Goal: Find specific page/section: Find specific page/section

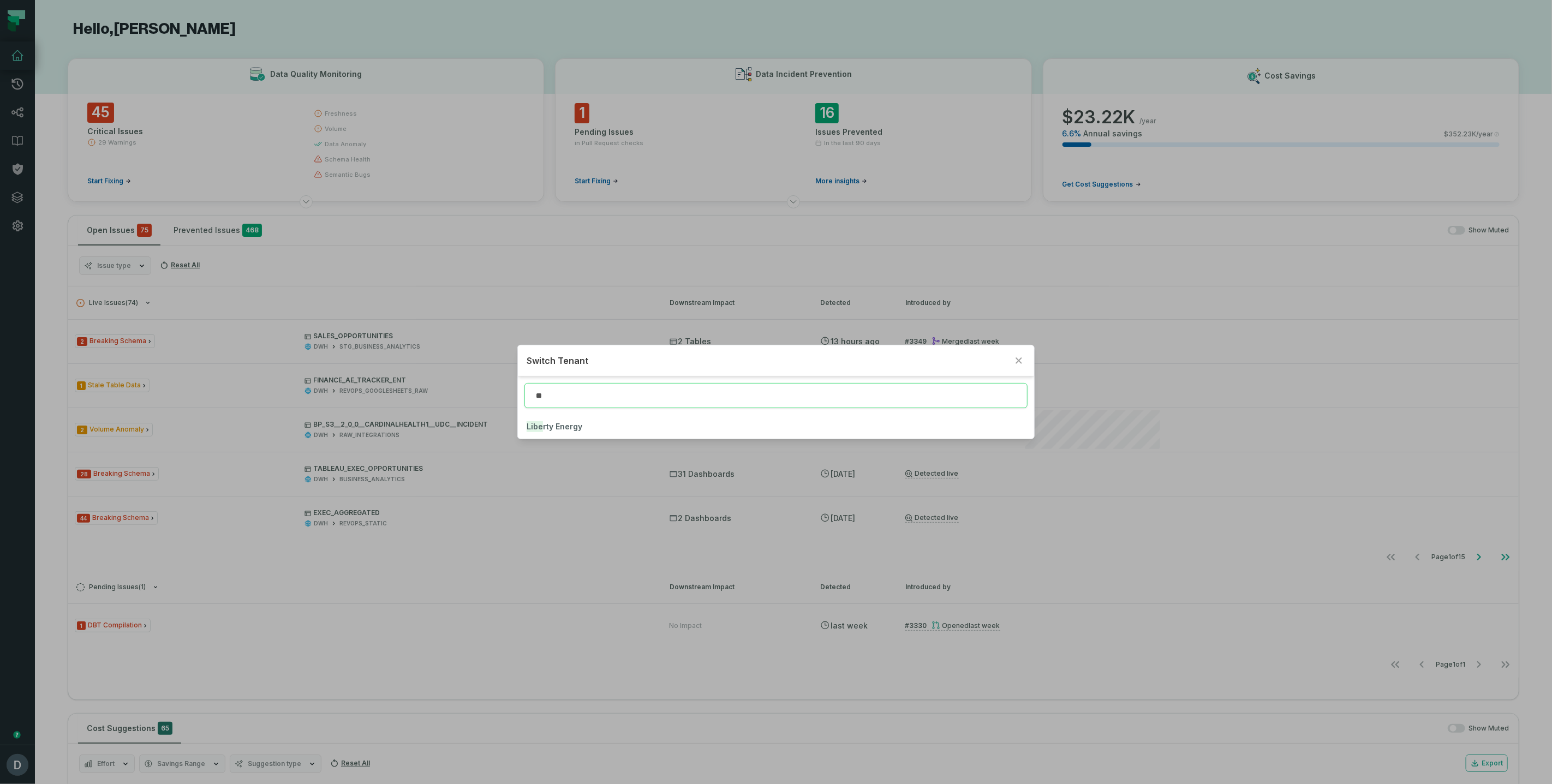
type input "*"
type input "*****"
click at [676, 423] on button "Hello Heart" at bounding box center [776, 426] width 516 height 24
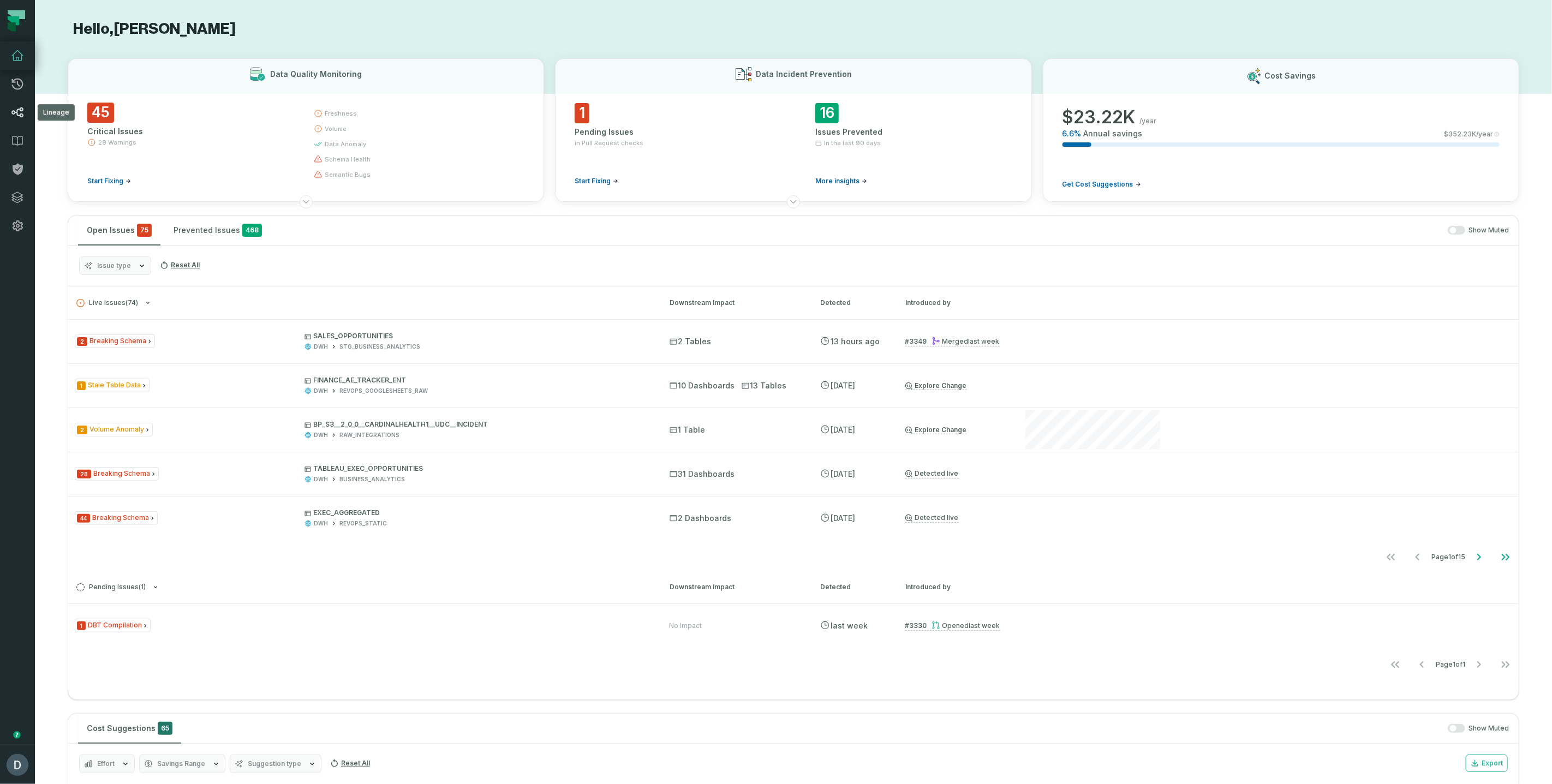
click at [19, 106] on icon at bounding box center [17, 112] width 13 height 13
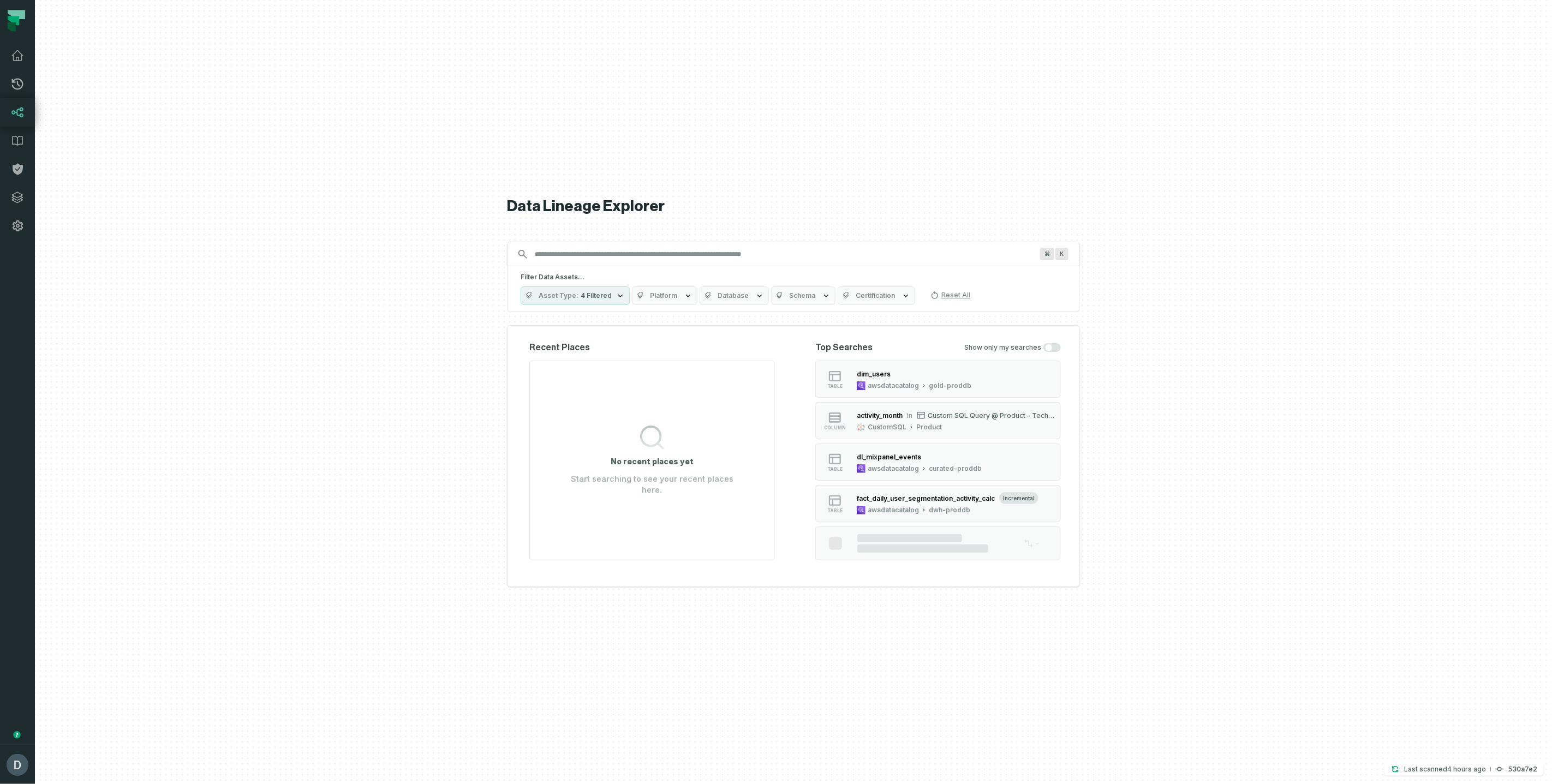
click at [549, 252] on input "Discovery Provider cmdk menu" at bounding box center [784, 255] width 511 height 18
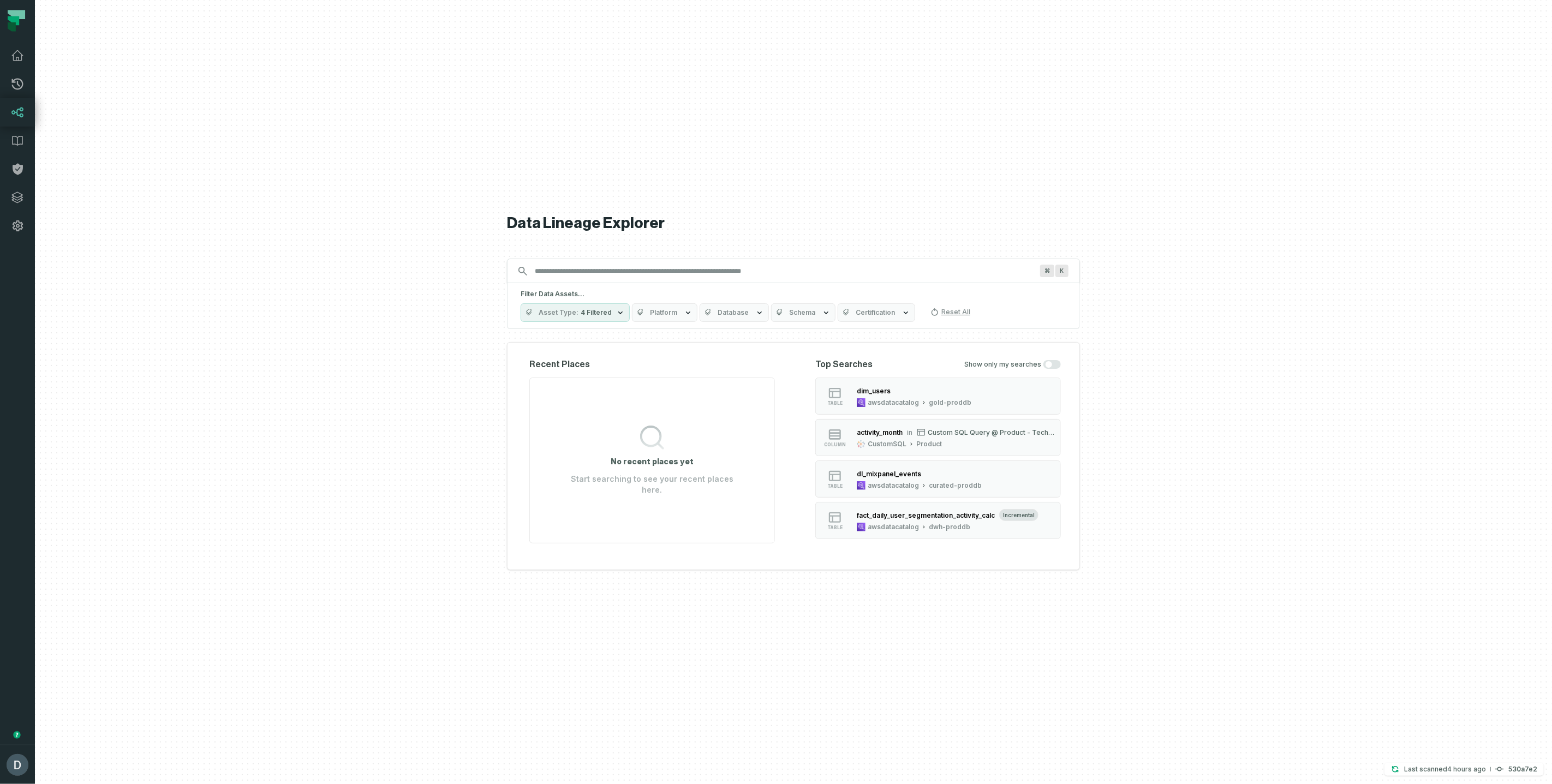
click at [592, 304] on button "Asset Type 4 Filtered" at bounding box center [575, 312] width 109 height 18
click at [530, 443] on button "Stream (13)" at bounding box center [532, 445] width 9 height 9
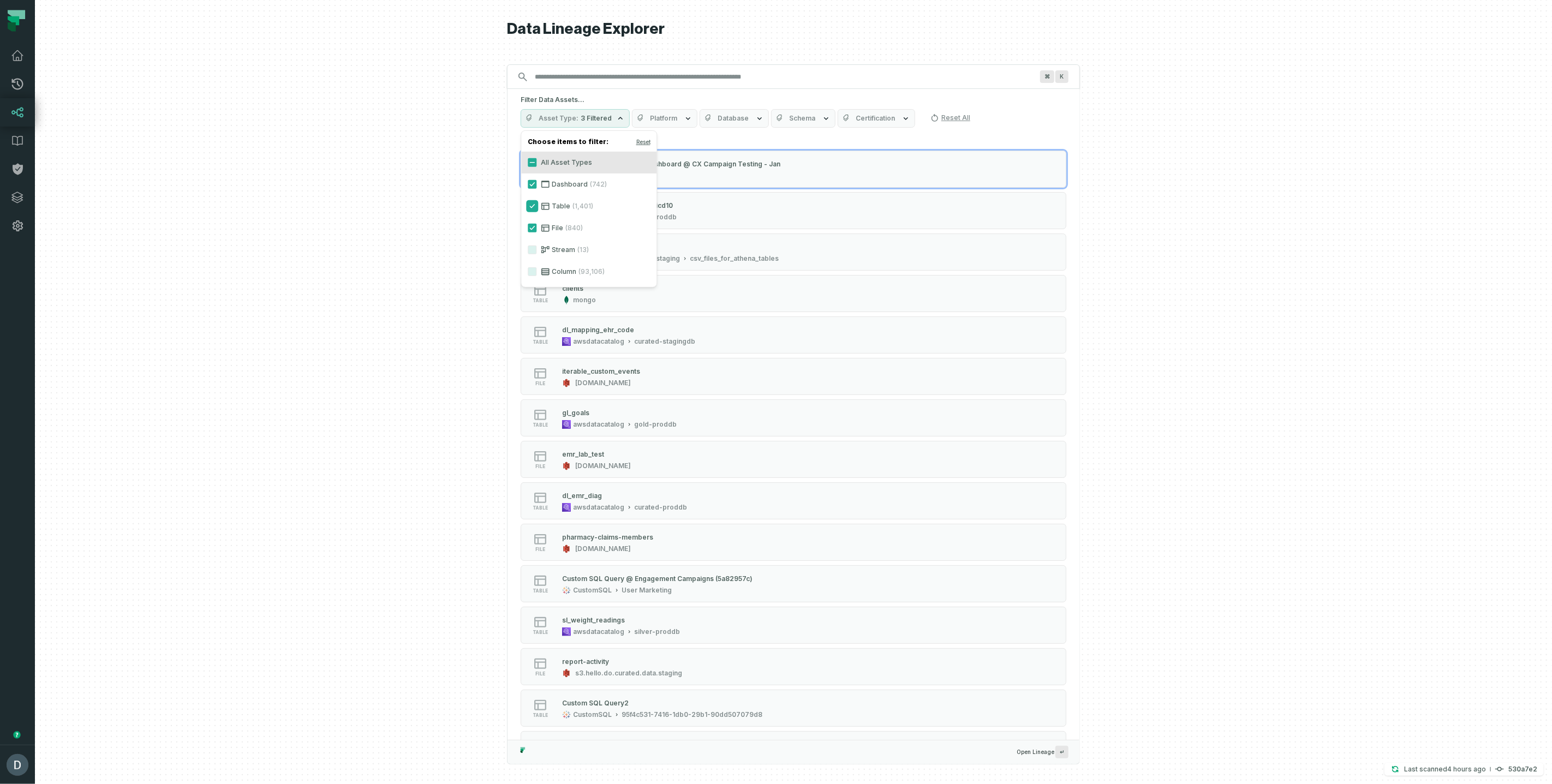
click at [533, 203] on button "Table (1,401)" at bounding box center [532, 207] width 9 height 9
click at [533, 183] on button "Dashboard (742)" at bounding box center [532, 184] width 9 height 9
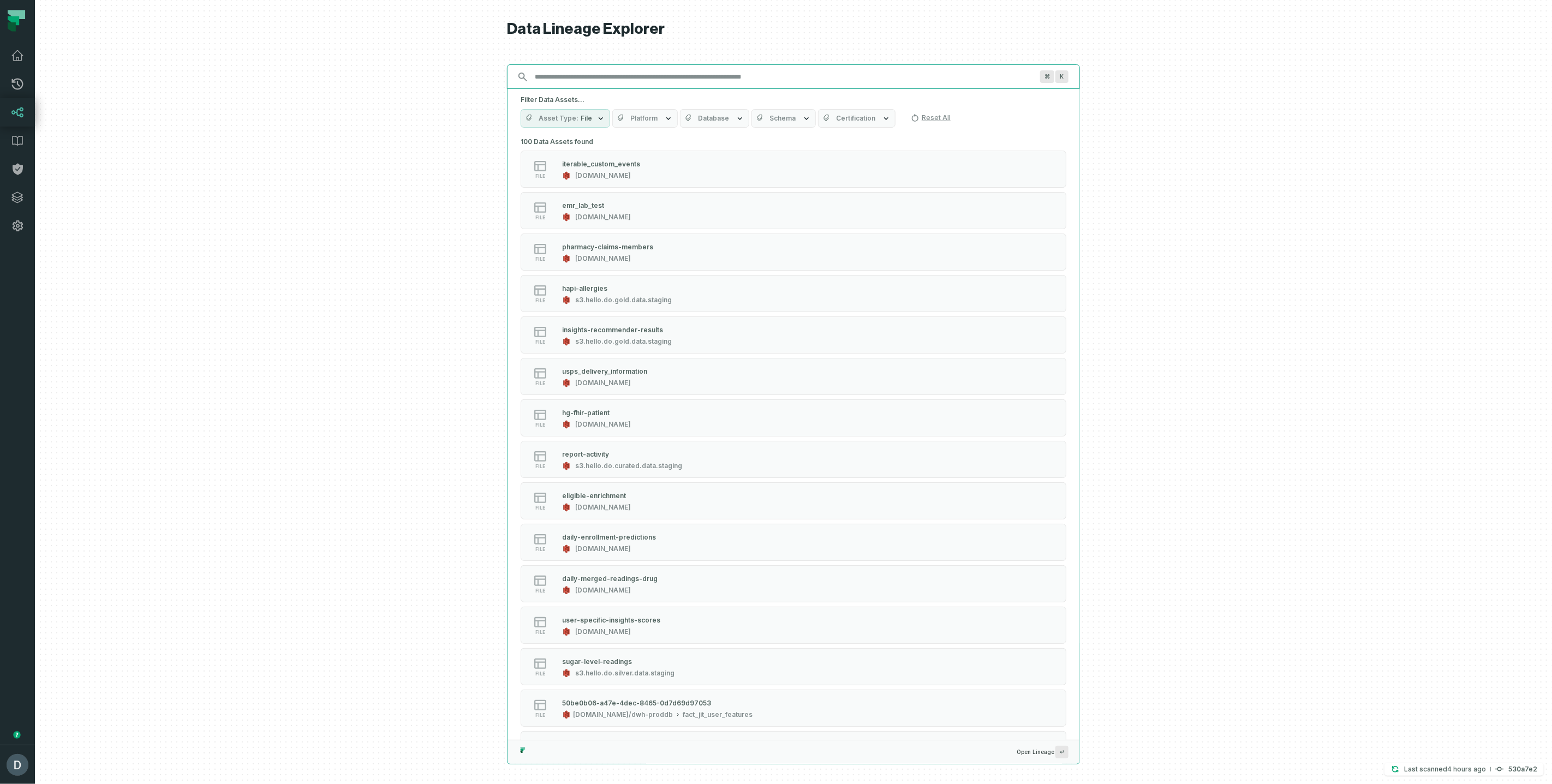
click at [562, 80] on input "Discovery Provider cmdk menu" at bounding box center [784, 77] width 511 height 18
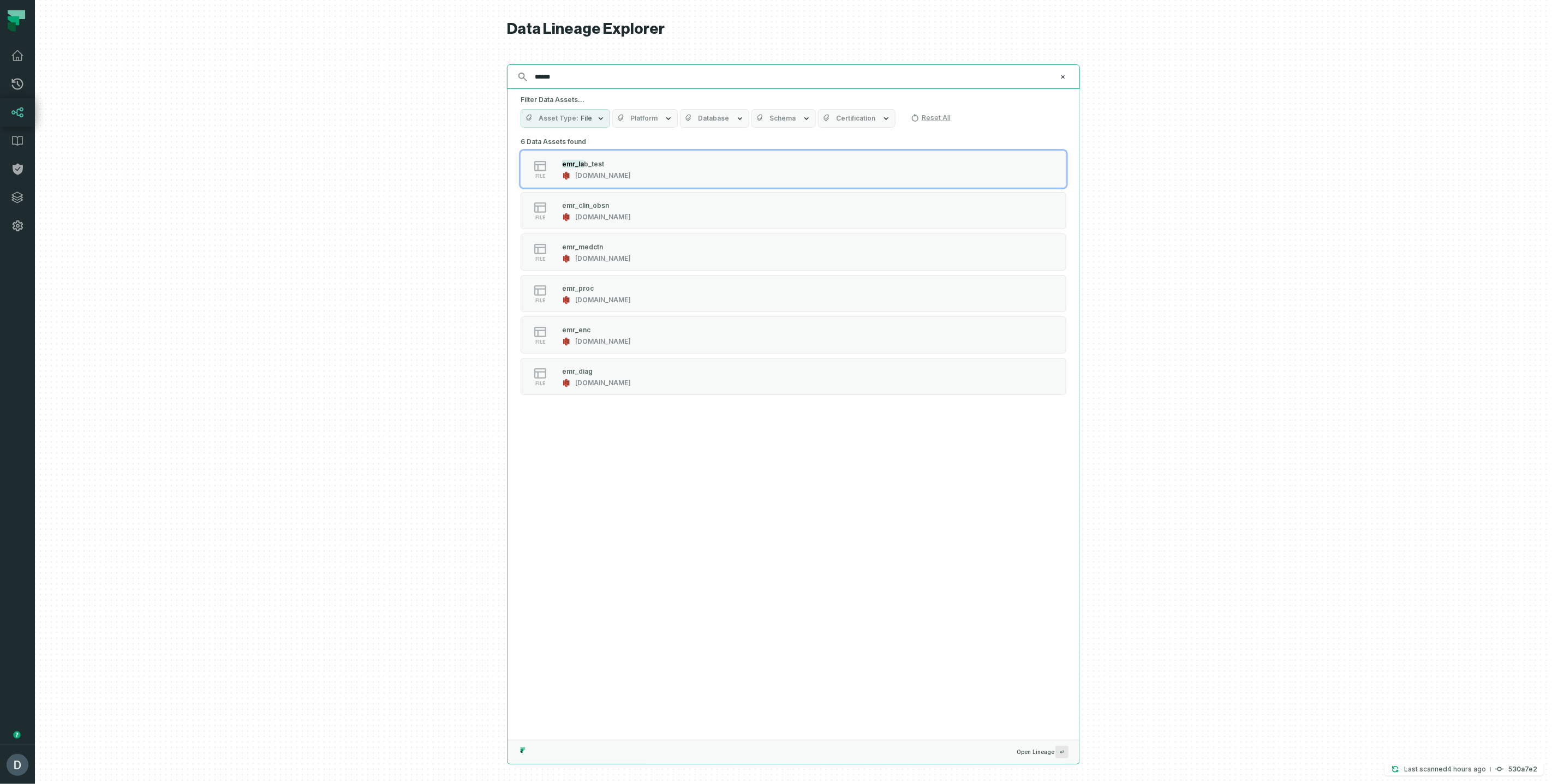
type input "*******"
